Goal: Task Accomplishment & Management: Use online tool/utility

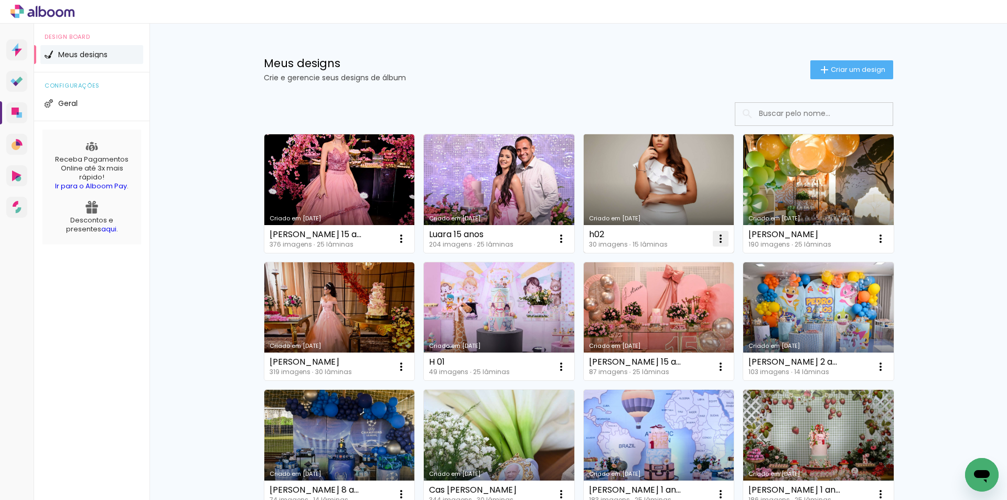
click at [408, 244] on iron-icon at bounding box center [401, 238] width 13 height 13
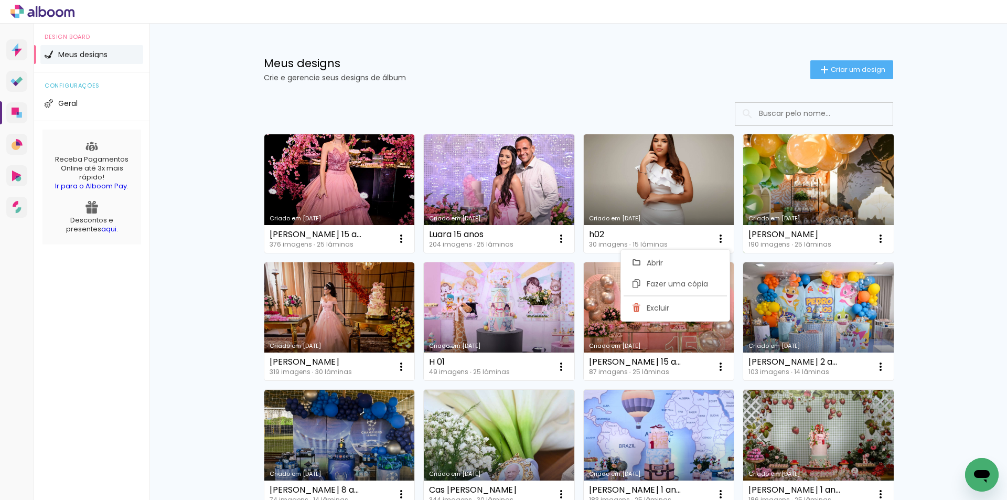
click at [795, 176] on link "Criado em [DATE]" at bounding box center [818, 193] width 151 height 119
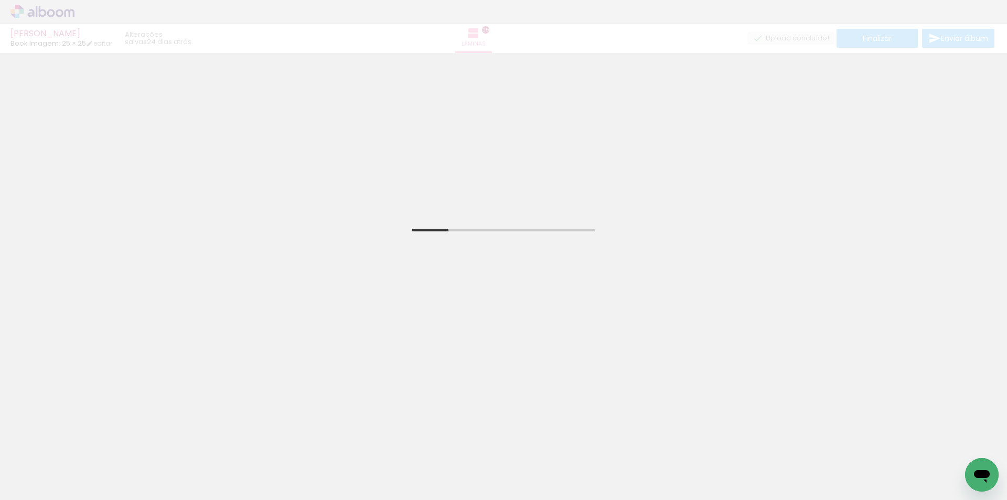
scroll to position [52, 0]
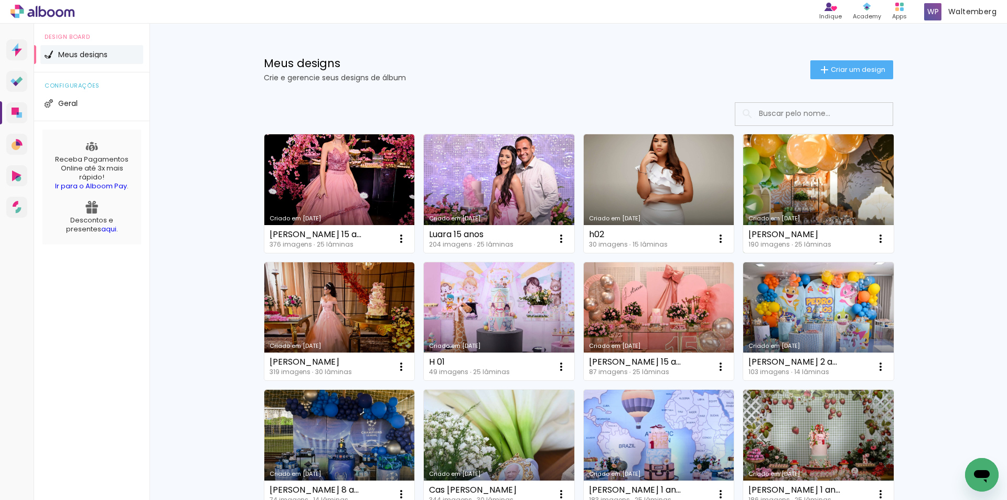
click at [790, 189] on link "Criado em [DATE]" at bounding box center [818, 193] width 151 height 119
